Goal: Task Accomplishment & Management: Manage account settings

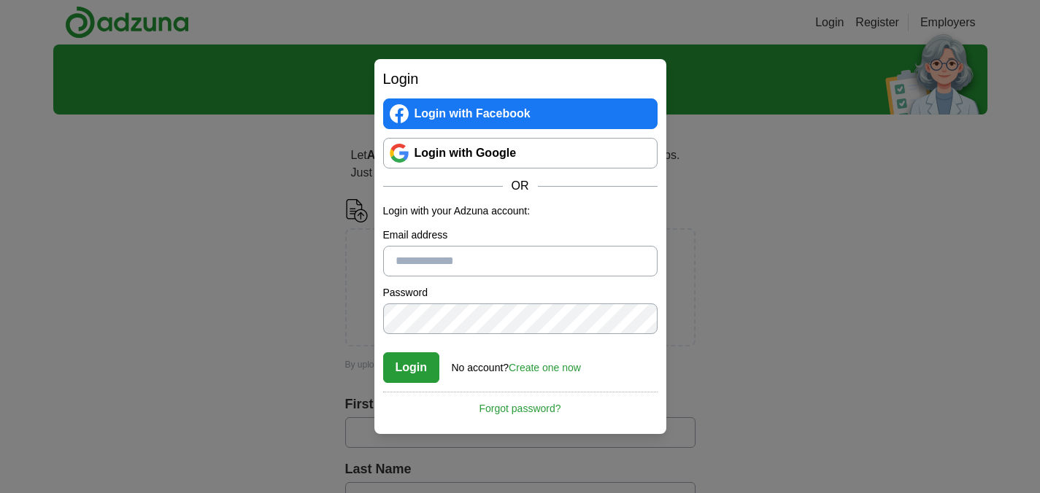
click at [539, 253] on input "Email address" at bounding box center [520, 261] width 274 height 31
type input "**********"
click at [423, 370] on button "Login" at bounding box center [411, 368] width 57 height 31
click at [410, 365] on button "Login" at bounding box center [411, 368] width 57 height 31
click at [383, 353] on button "Login" at bounding box center [411, 368] width 57 height 31
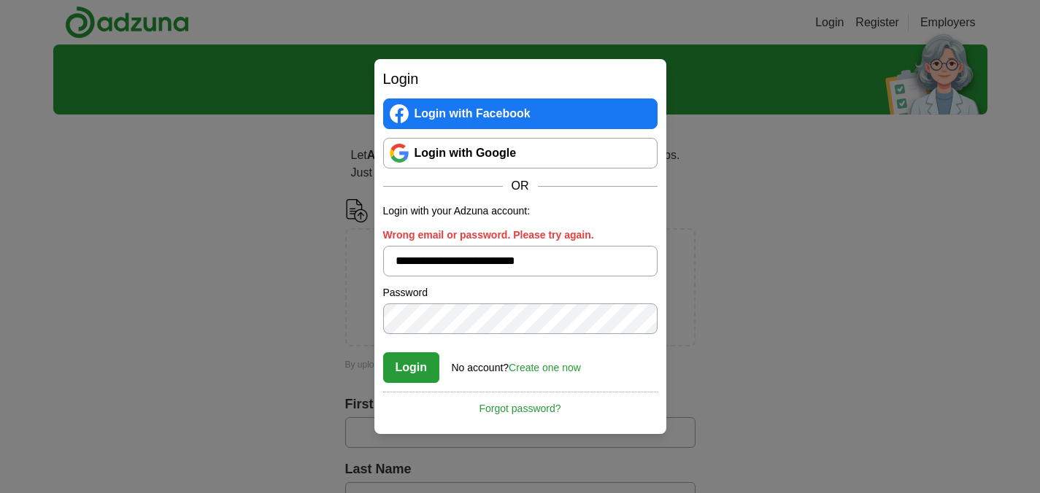
click at [538, 409] on link "Forgot password?" at bounding box center [520, 404] width 274 height 25
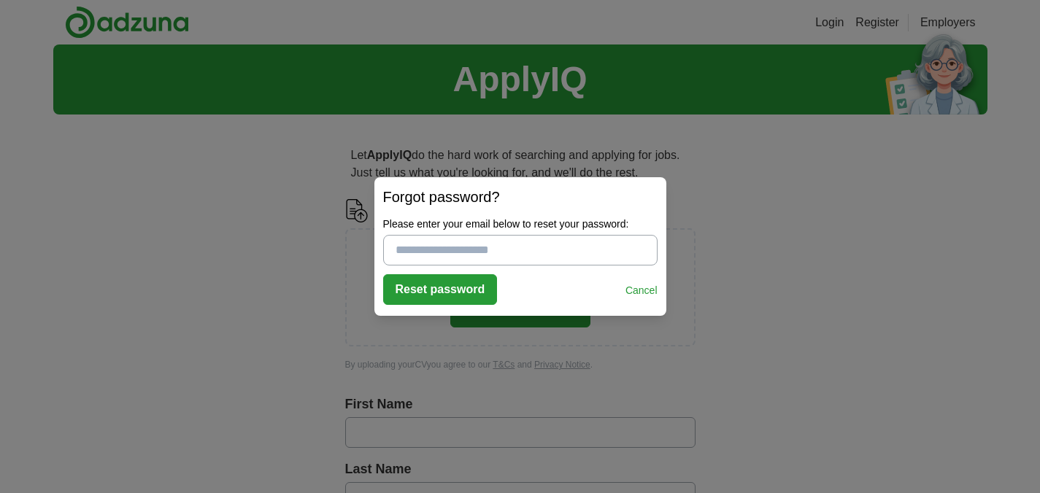
click at [453, 236] on input "Please enter your email below to reset your password:" at bounding box center [520, 250] width 274 height 31
type input "**********"
click at [441, 282] on button "Reset password" at bounding box center [440, 289] width 115 height 31
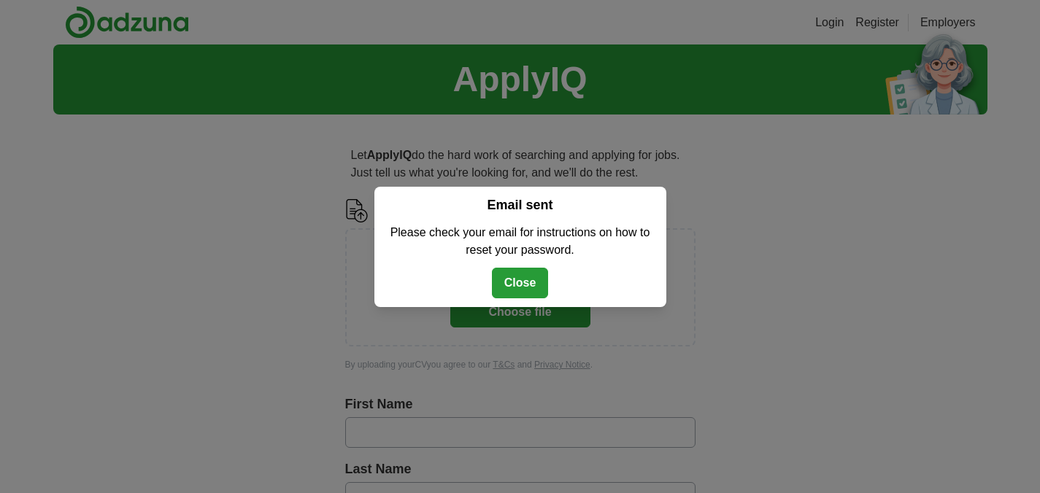
click at [518, 280] on button "Close" at bounding box center [520, 283] width 57 height 31
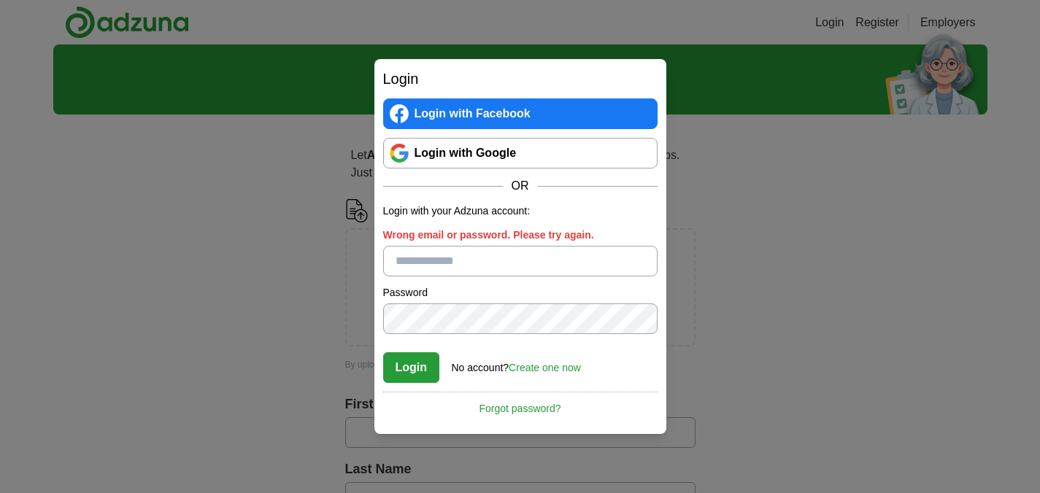
click at [766, 233] on div "Login Login with Facebook Login with Google OR Login with your Adzuna account: …" at bounding box center [520, 246] width 1040 height 493
click at [293, 296] on div "Login Login with Facebook Login with Google OR Login with your Adzuna account: …" at bounding box center [520, 246] width 1040 height 493
click at [808, 365] on div "Login Login with Facebook Login with Google OR Login with your Adzuna account: …" at bounding box center [520, 246] width 1040 height 493
click at [775, 332] on div "Login Login with Facebook Login with Google OR Login with your Adzuna account: …" at bounding box center [520, 246] width 1040 height 493
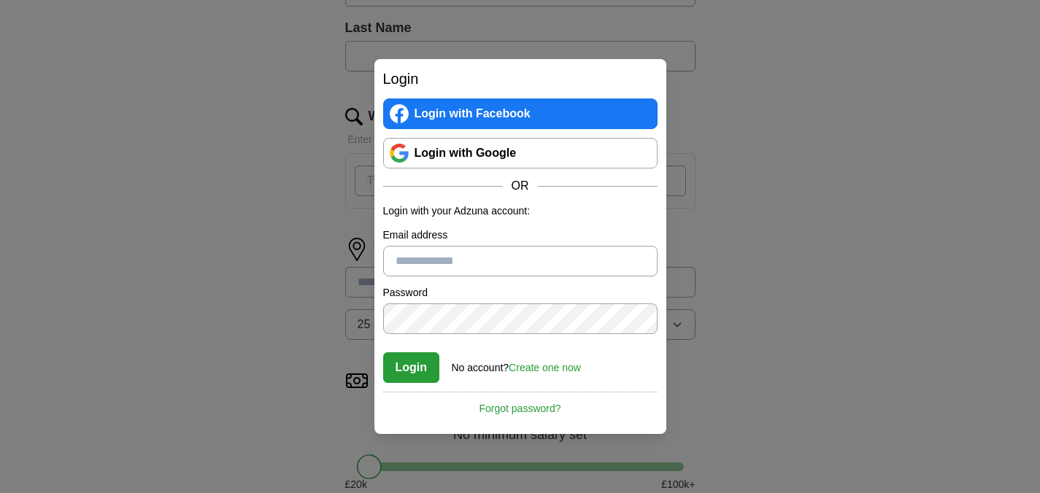
scroll to position [464, 0]
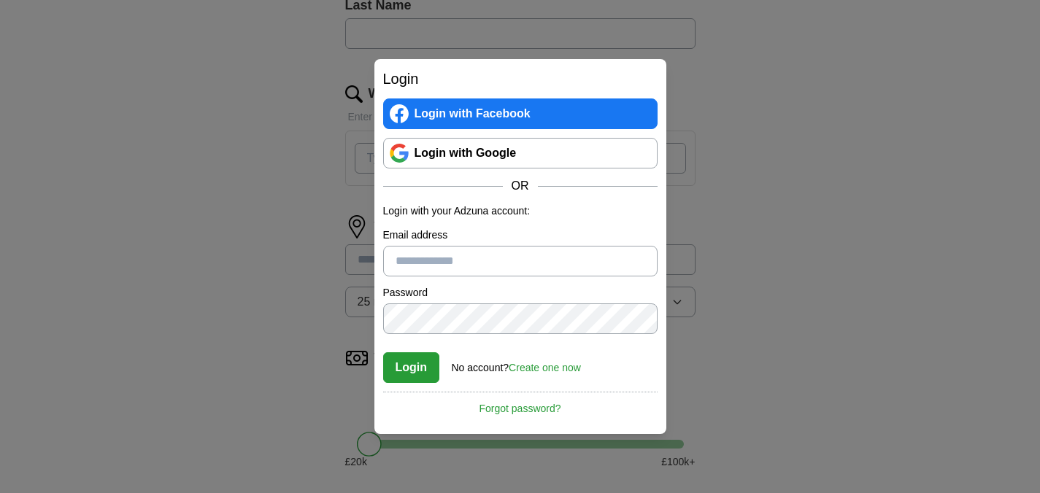
click at [504, 258] on input "Email address" at bounding box center [520, 261] width 274 height 31
type input "**********"
click at [404, 380] on button "Login" at bounding box center [411, 368] width 57 height 31
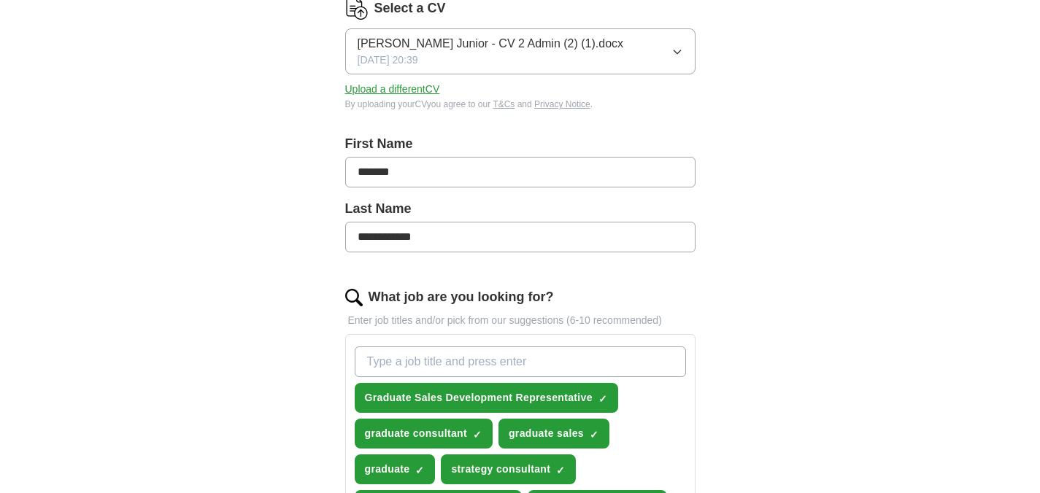
scroll to position [198, 0]
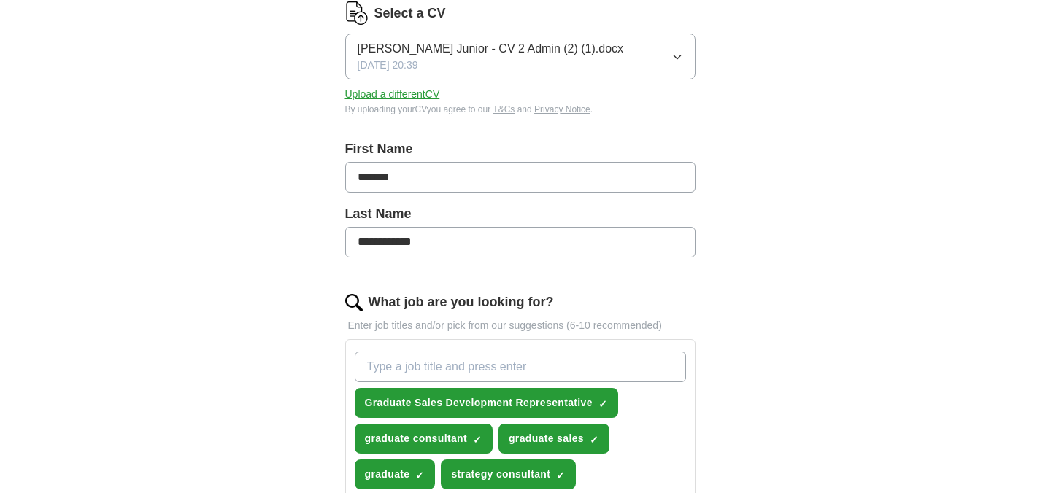
click at [566, 56] on span "Timothy Osei Berkoh Junior - CV 2 Admin (2) (1).docx" at bounding box center [491, 49] width 266 height 18
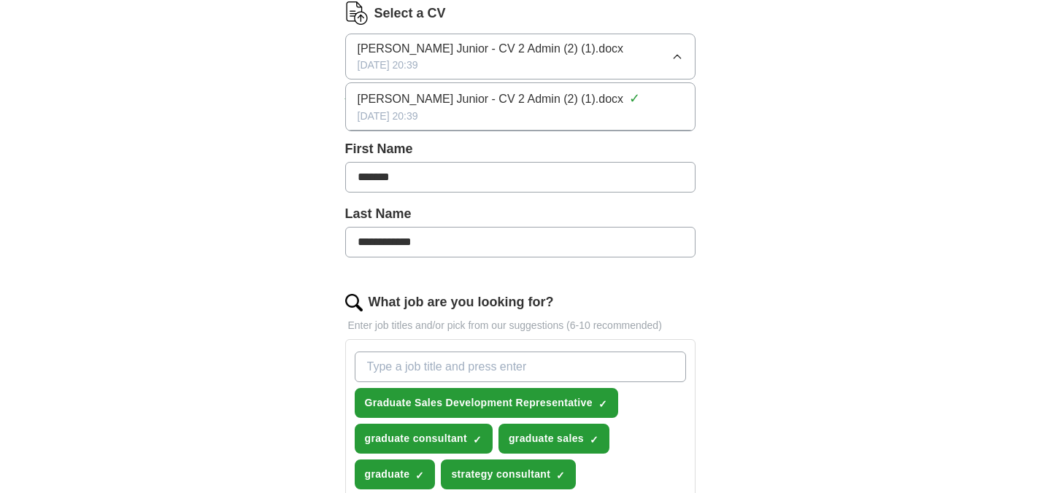
click at [562, 109] on div "28/10/2020, 20:39" at bounding box center [521, 116] width 326 height 15
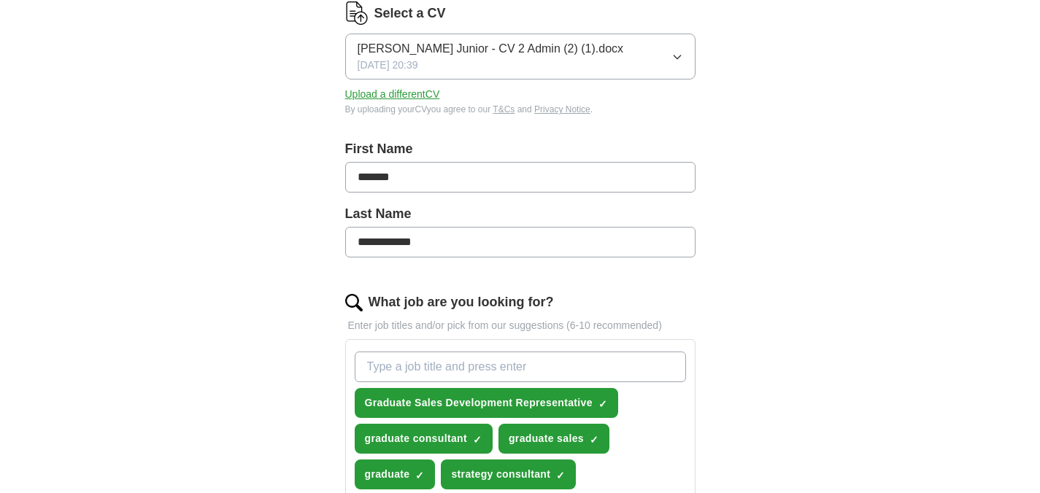
click at [672, 57] on icon "button" at bounding box center [678, 57] width 12 height 12
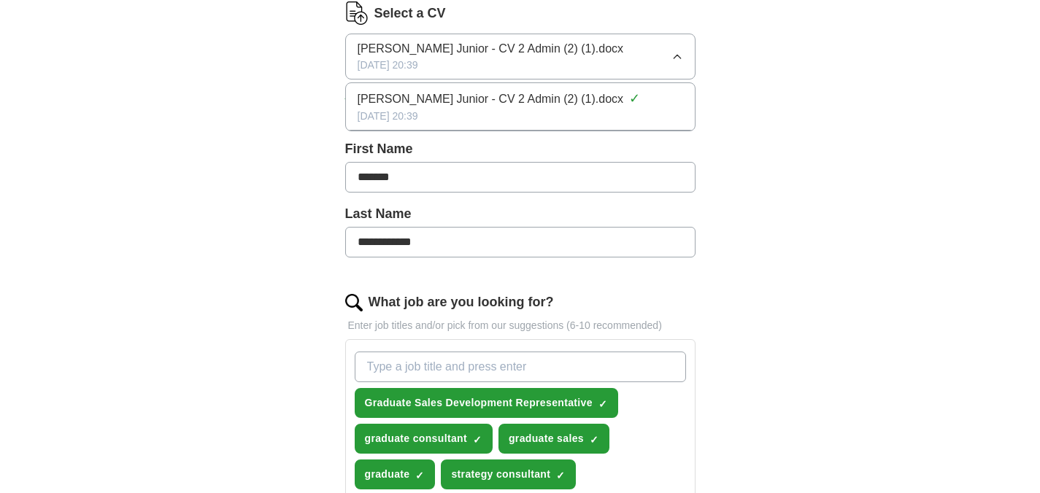
click at [624, 101] on span "Timothy Osei Berkoh Junior - CV 2 Admin (2) (1).docx" at bounding box center [491, 100] width 266 height 18
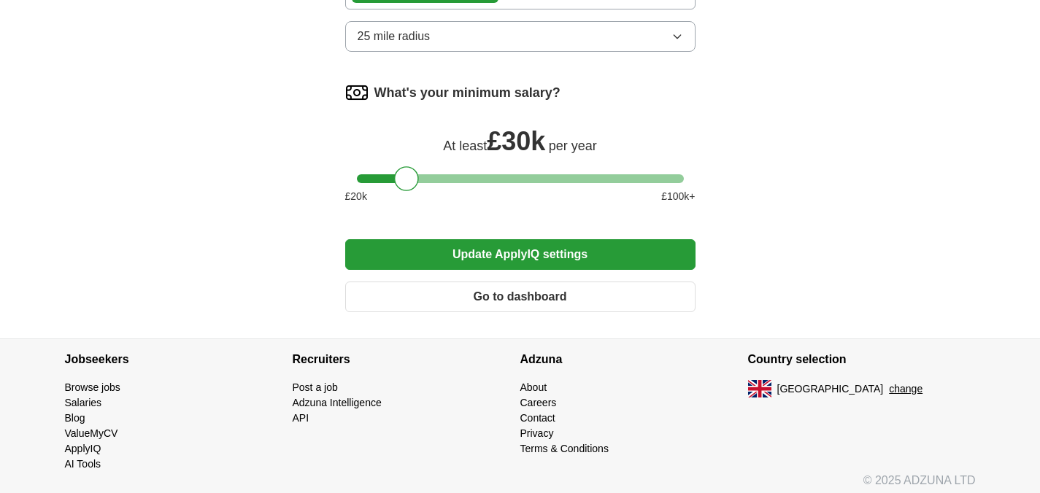
scroll to position [1104, 0]
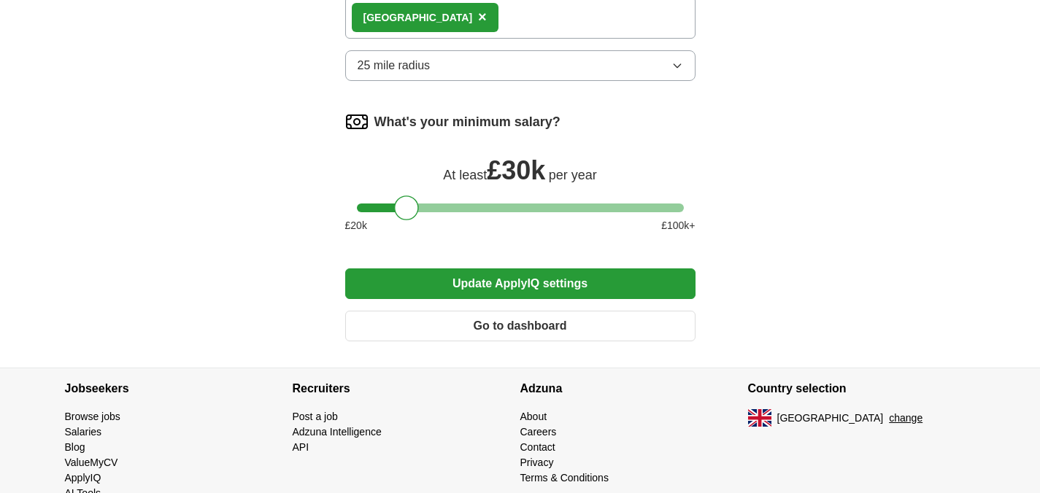
click at [631, 336] on button "Go to dashboard" at bounding box center [520, 326] width 350 height 31
